Goal: Use online tool/utility

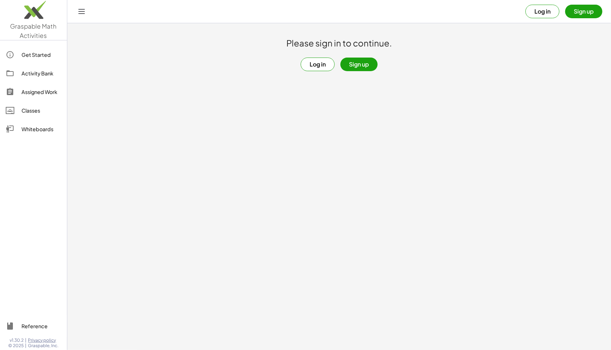
click at [314, 60] on button "Log in" at bounding box center [318, 65] width 34 height 14
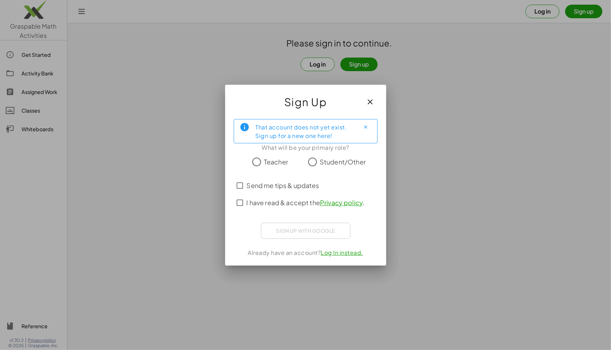
click at [326, 168] on label "Student/Other" at bounding box center [342, 162] width 46 height 14
click at [288, 209] on label "I have read & accept the Privacy policy ." at bounding box center [305, 202] width 118 height 17
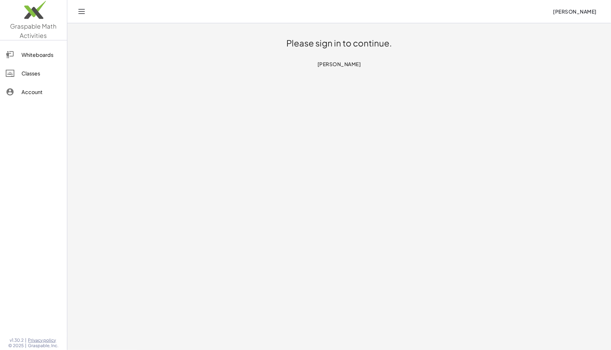
click at [352, 43] on h1 "Please sign in to continue." at bounding box center [339, 43] width 106 height 11
click at [41, 57] on div "Whiteboards" at bounding box center [41, 54] width 40 height 9
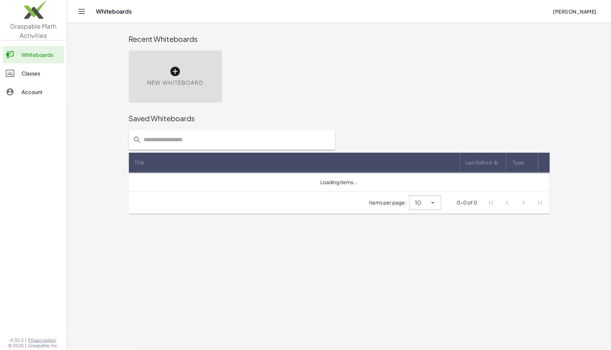
click at [36, 78] on link "Classes" at bounding box center [33, 73] width 61 height 17
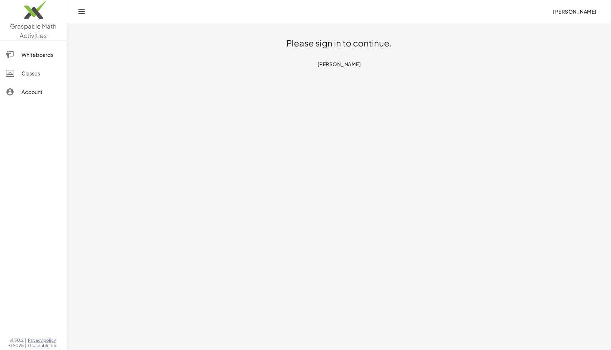
click at [36, 84] on link "Account" at bounding box center [33, 91] width 61 height 17
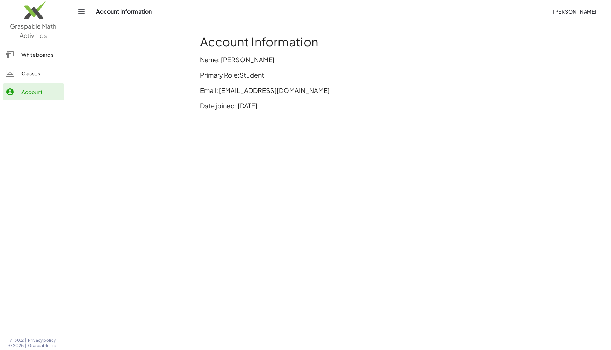
click at [42, 76] on div "Classes" at bounding box center [41, 73] width 40 height 9
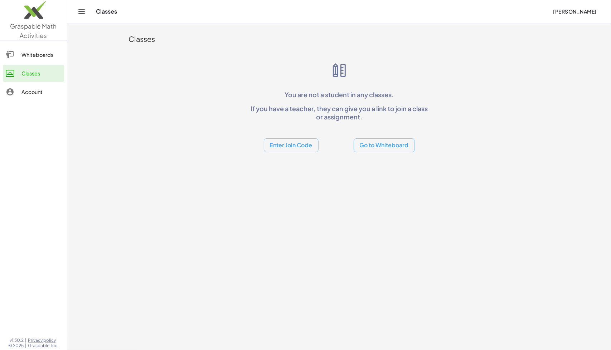
click at [283, 138] on div "Enter Join Code Go to Whiteboard" at bounding box center [339, 139] width 183 height 25
click at [293, 149] on button "Enter Join Code" at bounding box center [291, 145] width 55 height 14
click at [294, 160] on div "Join Class" at bounding box center [290, 163] width 43 height 9
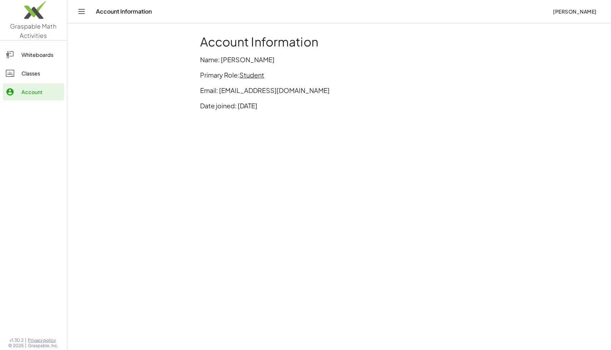
click at [36, 56] on div "Whiteboards" at bounding box center [41, 54] width 40 height 9
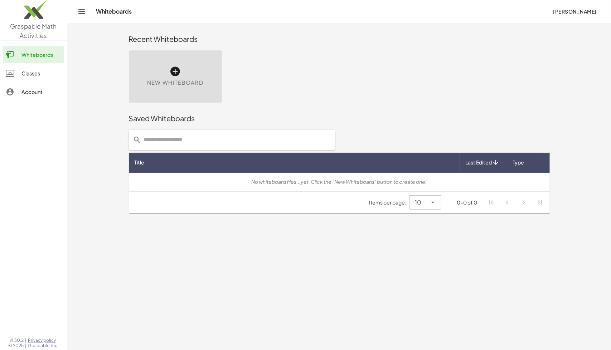
click at [175, 73] on icon at bounding box center [175, 71] width 11 height 11
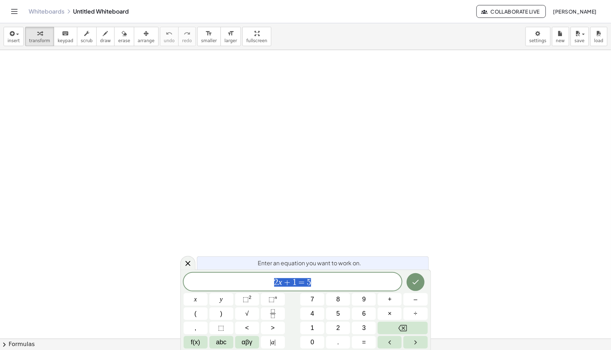
click at [145, 273] on div at bounding box center [305, 339] width 611 height 578
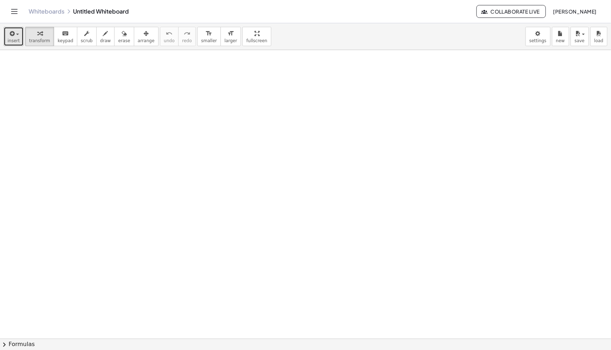
click at [15, 35] on div "button" at bounding box center [14, 33] width 12 height 9
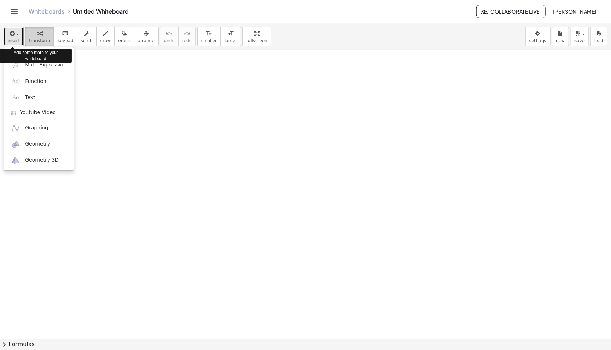
click at [30, 31] on div "button" at bounding box center [39, 33] width 21 height 9
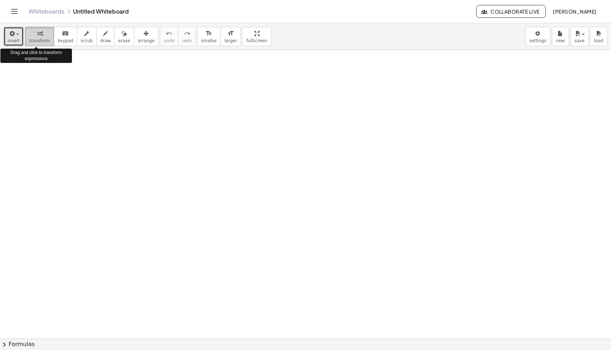
click at [49, 33] on button "transform" at bounding box center [39, 36] width 29 height 19
click at [62, 35] on icon "keyboard" at bounding box center [65, 33] width 7 height 9
click at [150, 154] on div at bounding box center [305, 339] width 611 height 578
click at [84, 36] on icon "button" at bounding box center [86, 33] width 5 height 9
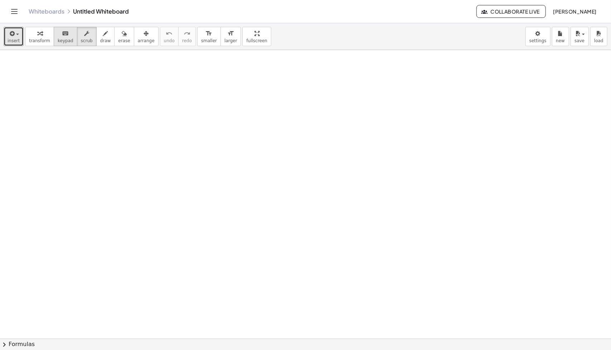
click at [62, 34] on icon "keyboard" at bounding box center [65, 33] width 7 height 9
click at [43, 34] on div "button" at bounding box center [39, 33] width 21 height 9
click at [221, 189] on div at bounding box center [305, 339] width 611 height 578
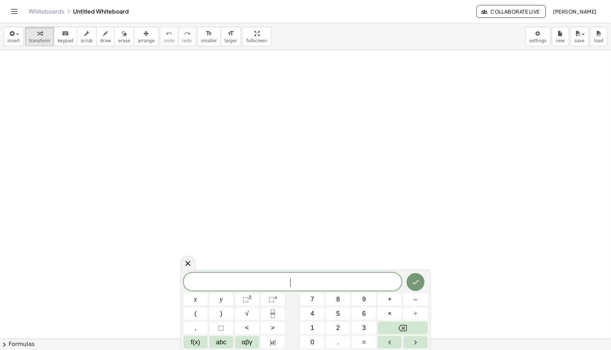
click at [221, 189] on div at bounding box center [305, 339] width 611 height 578
click at [311, 314] on span "4" at bounding box center [313, 314] width 4 height 10
click at [386, 314] on button "×" at bounding box center [389, 314] width 24 height 13
click at [372, 313] on button "6" at bounding box center [364, 314] width 24 height 13
click at [416, 278] on icon "Done" at bounding box center [415, 282] width 9 height 9
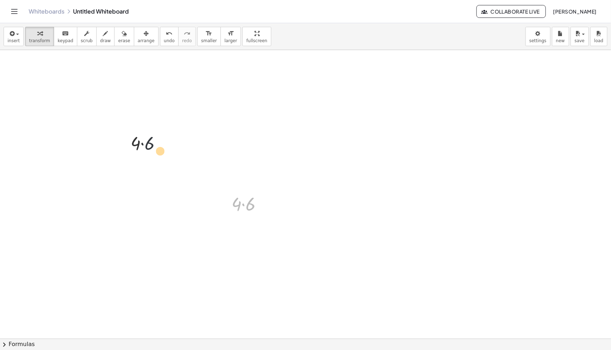
drag, startPoint x: 249, startPoint y: 203, endPoint x: 122, endPoint y: 123, distance: 149.5
click at [122, 123] on div "· 6 · 4 · 4 · 6" at bounding box center [305, 339] width 611 height 578
drag, startPoint x: 247, startPoint y: 206, endPoint x: 124, endPoint y: 123, distance: 148.4
drag, startPoint x: 246, startPoint y: 202, endPoint x: 302, endPoint y: 268, distance: 85.8
click at [302, 268] on div at bounding box center [305, 339] width 611 height 578
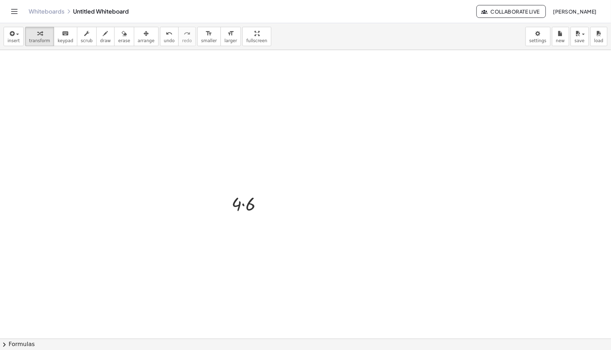
drag, startPoint x: 302, startPoint y: 268, endPoint x: 185, endPoint y: 182, distance: 145.0
click at [185, 182] on div at bounding box center [305, 339] width 611 height 578
drag, startPoint x: 265, startPoint y: 204, endPoint x: 160, endPoint y: 138, distance: 123.6
click at [160, 138] on div "· 4 · 6" at bounding box center [305, 339] width 611 height 578
click at [160, 138] on div at bounding box center [142, 136] width 44 height 24
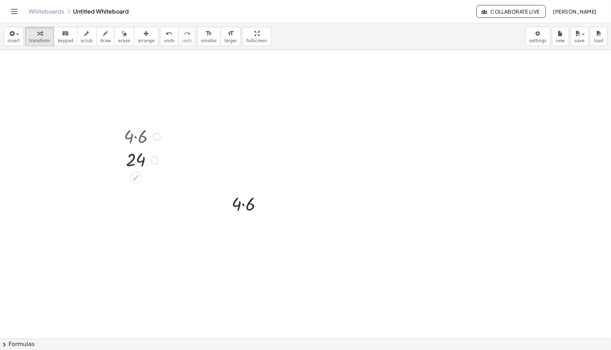
click at [137, 178] on icon at bounding box center [136, 178] width 8 height 8
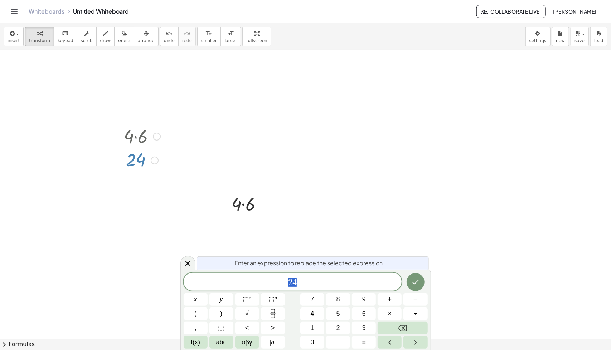
click at [314, 280] on span "2 4" at bounding box center [293, 283] width 218 height 10
click at [392, 312] on button "×" at bounding box center [389, 314] width 24 height 13
click at [314, 309] on button "4" at bounding box center [312, 314] width 24 height 13
click at [311, 301] on span "7" at bounding box center [313, 300] width 4 height 10
click at [414, 283] on icon "Done" at bounding box center [415, 282] width 9 height 9
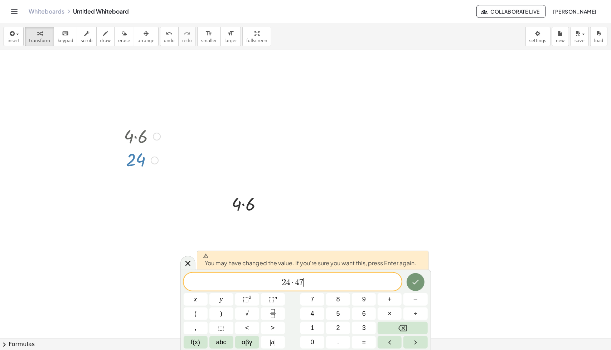
click at [378, 284] on span "2 4 · 4 7 ​" at bounding box center [293, 283] width 218 height 10
click at [414, 284] on icon "Done" at bounding box center [415, 282] width 6 height 5
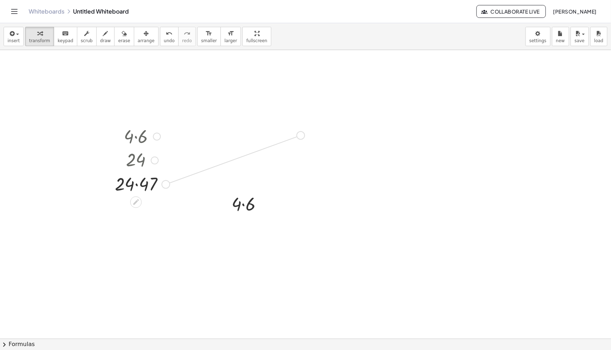
drag, startPoint x: 169, startPoint y: 184, endPoint x: 304, endPoint y: 134, distance: 144.3
click at [304, 134] on div "· 4 · 6 · 4 · 6 24 · 24 · 47" at bounding box center [305, 339] width 611 height 578
drag, startPoint x: 294, startPoint y: 131, endPoint x: 363, endPoint y: 131, distance: 68.3
click at [363, 131] on div "· 4 · 6 · 4 · 6 24 · 24 · 47 · 24 · 47" at bounding box center [305, 339] width 611 height 578
